Goal: Task Accomplishment & Management: Complete application form

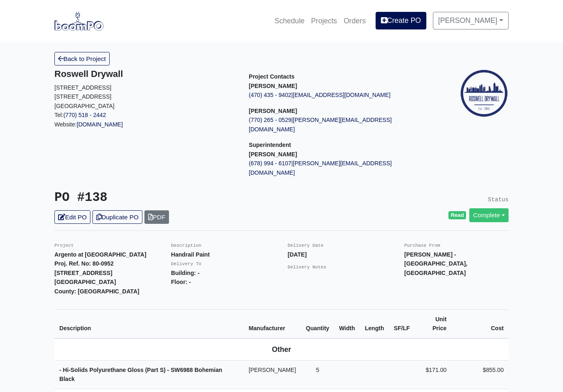
scroll to position [30, 0]
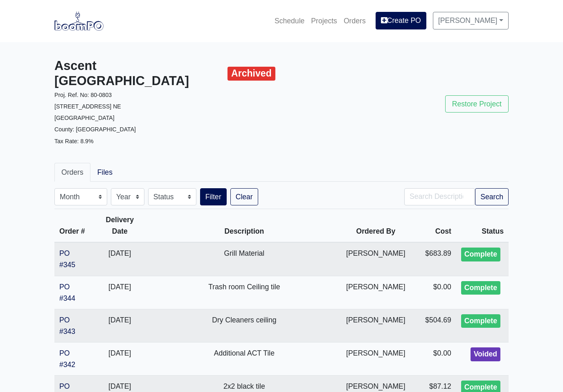
click at [328, 23] on link "Projects" at bounding box center [323, 21] width 33 height 18
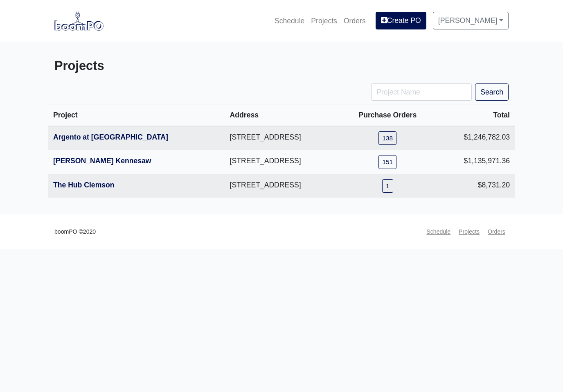
click at [144, 139] on link "Argento at [GEOGRAPHIC_DATA]" at bounding box center [110, 137] width 115 height 8
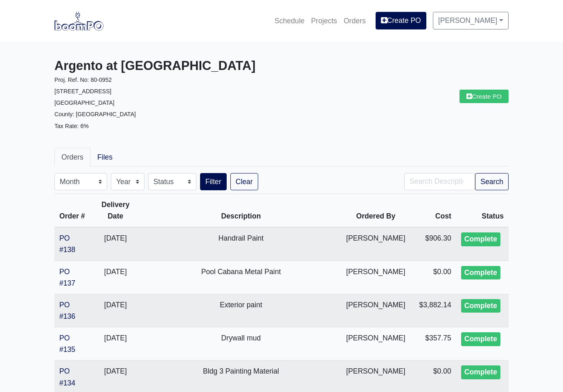
click at [489, 102] on link "Create PO" at bounding box center [483, 96] width 49 height 13
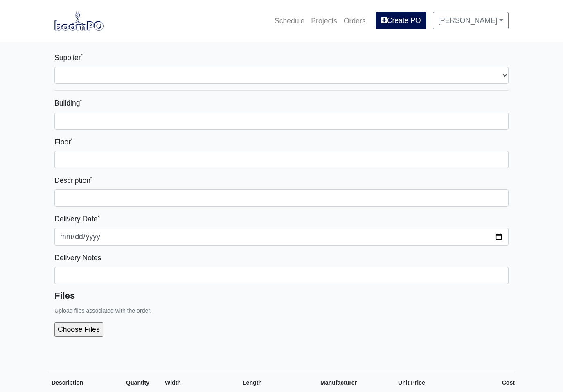
select select
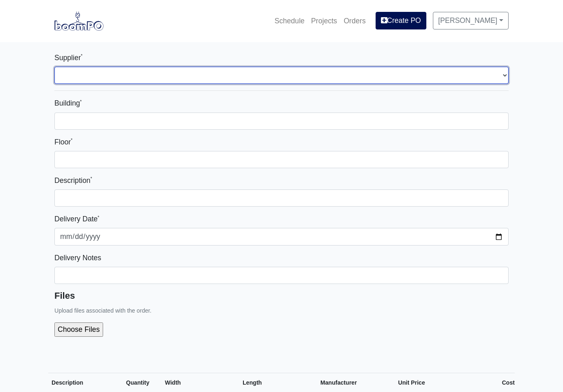
click at [507, 77] on select "Select one... L&W Supply - [GEOGRAPHIC_DATA], [GEOGRAPHIC_DATA] Grabber Constru…" at bounding box center [281, 75] width 454 height 17
select select "848"
select select
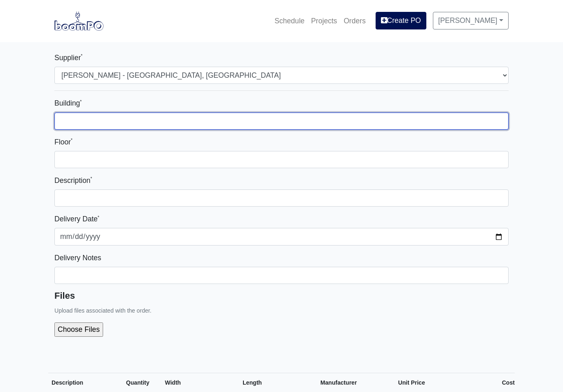
click at [324, 121] on input "Building *" at bounding box center [281, 120] width 454 height 17
type input "3"
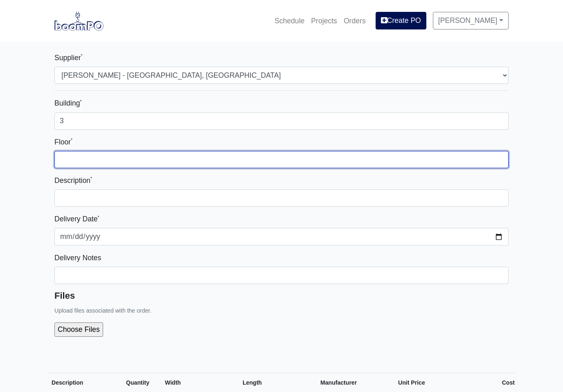
click at [208, 161] on input "Floor *" at bounding box center [281, 159] width 454 height 17
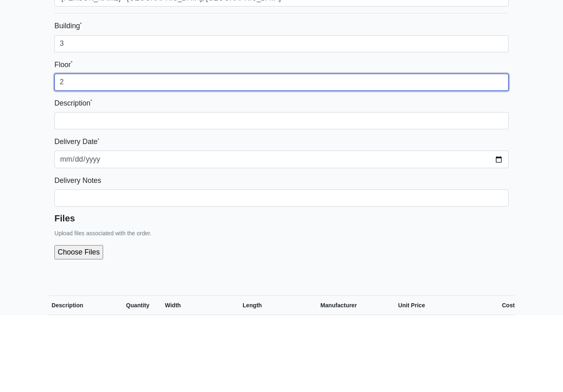
type input "2"
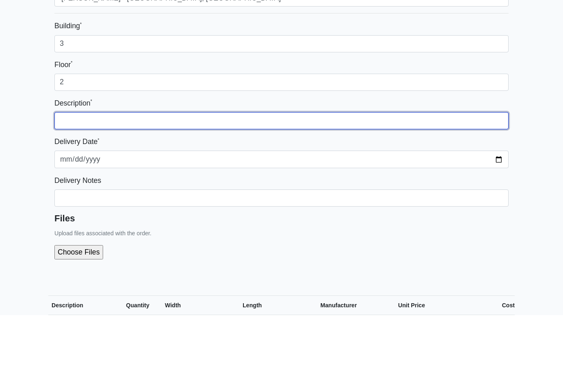
click at [472, 189] on input "text" at bounding box center [281, 197] width 454 height 17
type input "Interior paint"
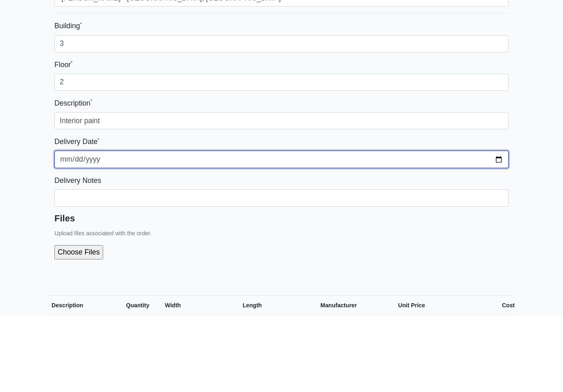
click at [319, 228] on input "2025-09-09" at bounding box center [281, 236] width 454 height 17
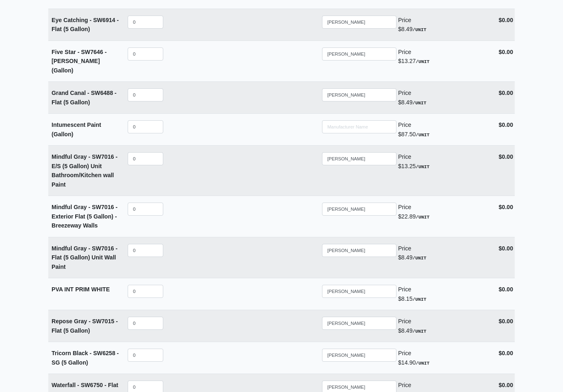
scroll to position [1725, 0]
click at [153, 244] on input "0" at bounding box center [146, 250] width 36 height 13
select select
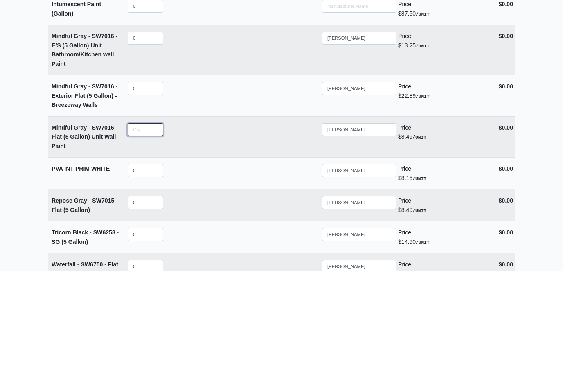
type input "1"
select select
type input "16"
select select
type input "160"
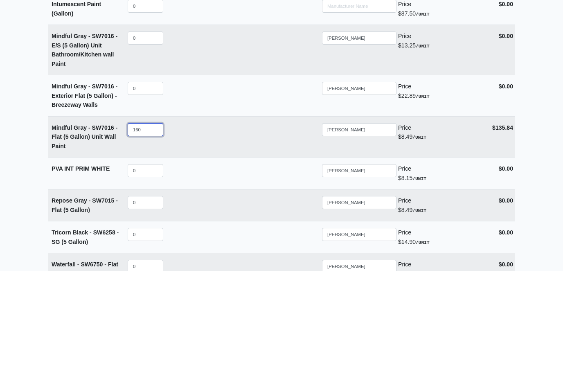
select select
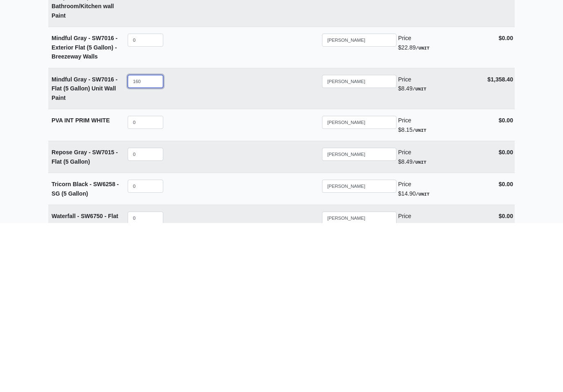
type input "160"
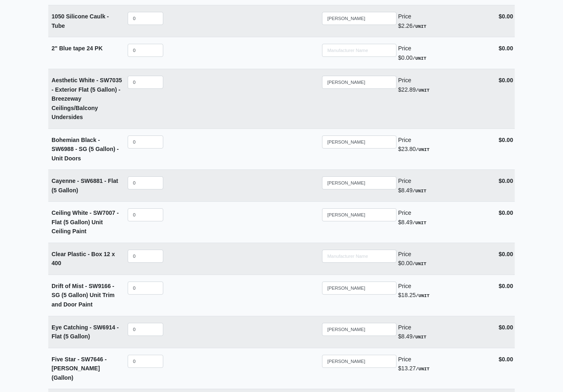
scroll to position [1418, 0]
click at [156, 249] on input "0" at bounding box center [146, 255] width 36 height 13
select select
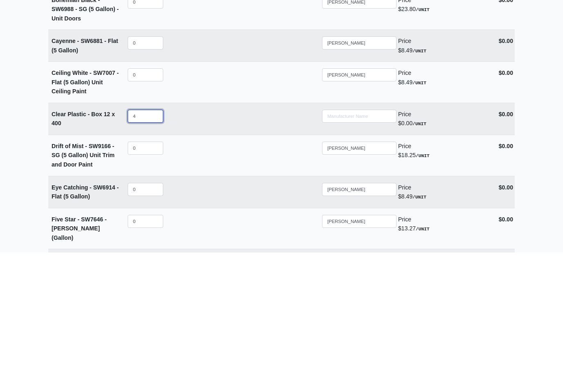
type input "4"
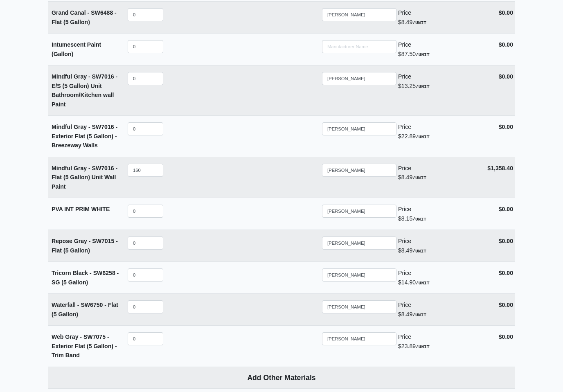
scroll to position [1924, 0]
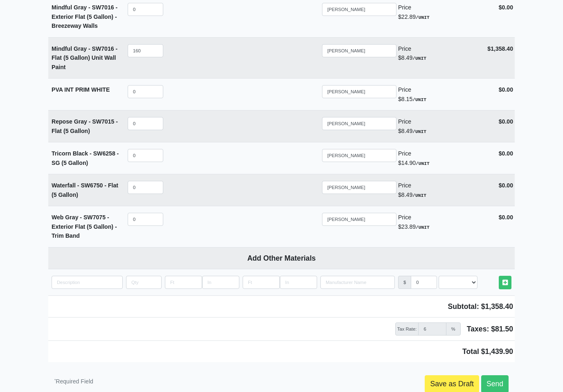
click at [502, 375] on link "Send" at bounding box center [494, 383] width 27 height 17
